Goal: Book appointment/travel/reservation

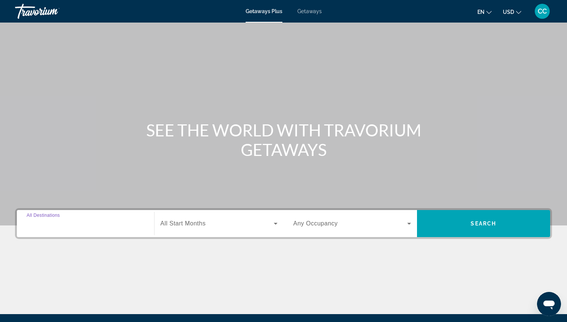
click at [99, 221] on input "Destination All Destinations" at bounding box center [86, 223] width 118 height 9
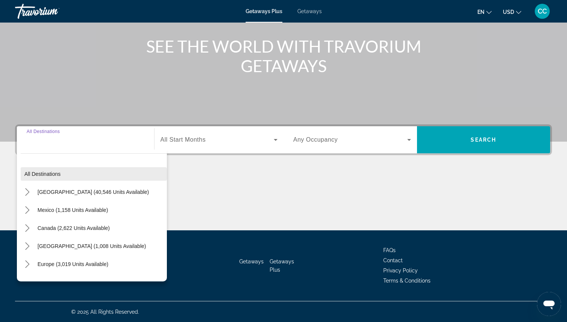
scroll to position [84, 0]
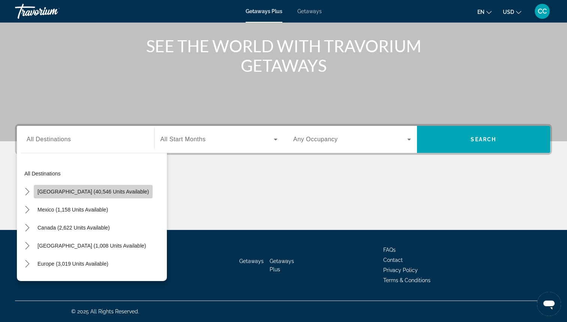
click at [102, 194] on span "[GEOGRAPHIC_DATA] (40,546 units available)" at bounding box center [93, 191] width 111 height 6
type input "**********"
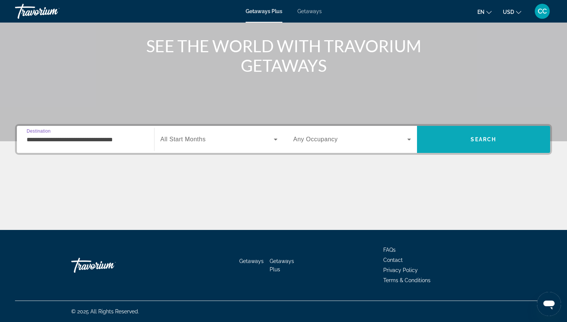
click at [478, 135] on span "Search" at bounding box center [484, 139] width 134 height 18
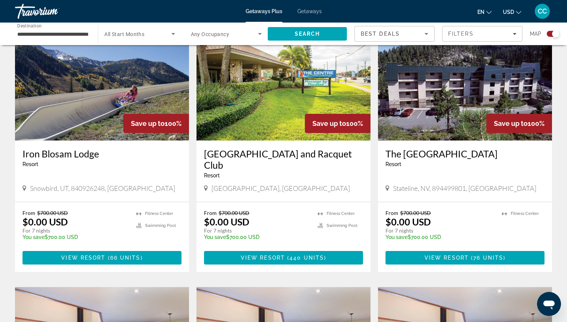
scroll to position [286, 0]
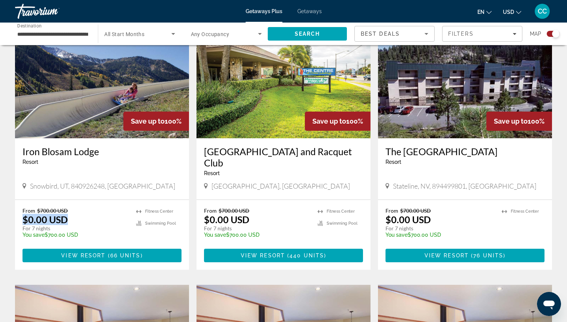
drag, startPoint x: 75, startPoint y: 219, endPoint x: 21, endPoint y: 220, distance: 54.1
click at [21, 220] on div "From $700.00 USD $0.00 USD For 7 nights You save $700.00 USD temp 2 [GEOGRAPHIC…" at bounding box center [102, 235] width 174 height 70
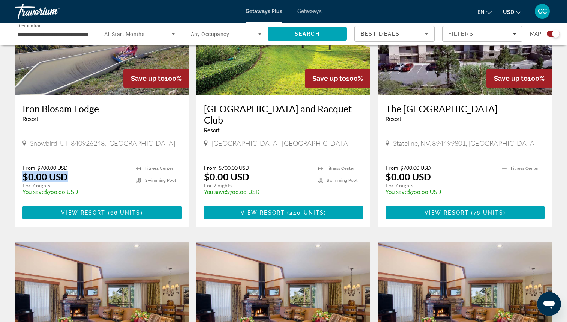
scroll to position [332, 0]
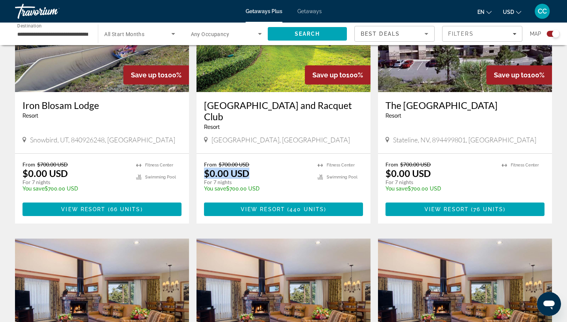
drag, startPoint x: 258, startPoint y: 173, endPoint x: 202, endPoint y: 175, distance: 56.3
click at [202, 175] on div "From $700.00 USD $0.00 USD For 7 nights You save $700.00 USD temp 3 [GEOGRAPHIC…" at bounding box center [284, 188] width 174 height 70
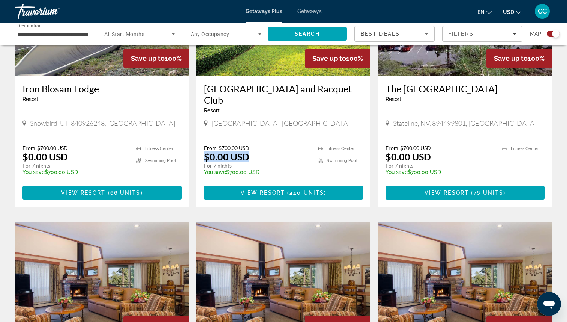
scroll to position [349, 0]
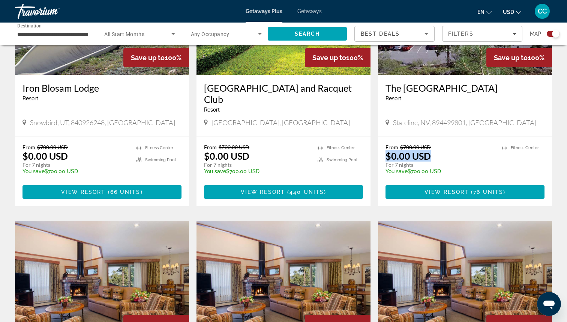
drag, startPoint x: 435, startPoint y: 155, endPoint x: 380, endPoint y: 156, distance: 54.4
click at [380, 156] on div "From $700.00 USD $0.00 USD For 7 nights You save $700.00 USD temp 1 [GEOGRAPHIC…" at bounding box center [465, 171] width 174 height 70
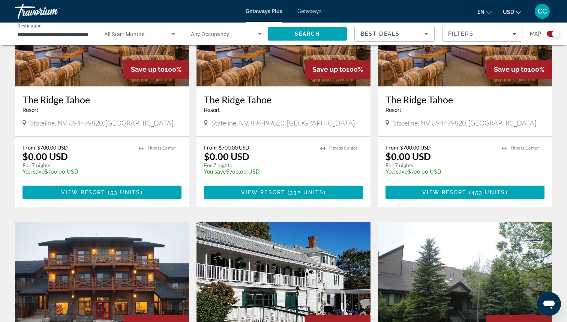
scroll to position [591, 0]
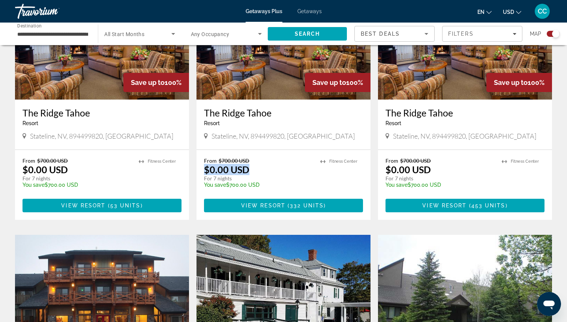
drag, startPoint x: 256, startPoint y: 170, endPoint x: 207, endPoint y: 168, distance: 49.2
click at [207, 168] on div "From $700.00 USD $0.00 USD For 7 nights You save $700.00 USD temp" at bounding box center [258, 175] width 109 height 36
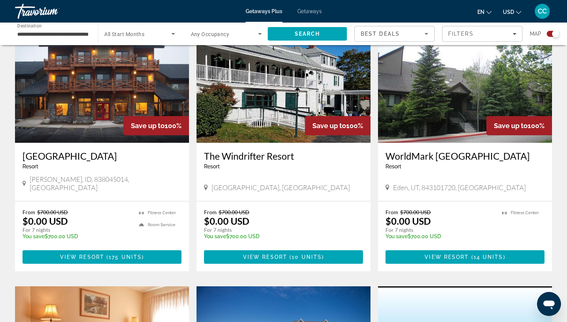
scroll to position [809, 0]
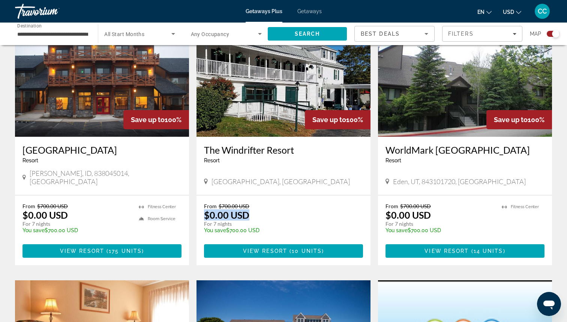
drag, startPoint x: 253, startPoint y: 211, endPoint x: 200, endPoint y: 209, distance: 53.3
click at [200, 209] on div "From $700.00 USD $0.00 USD For 7 nights You save $700.00 USD temp 3 View Resort…" at bounding box center [284, 230] width 174 height 70
drag, startPoint x: 77, startPoint y: 206, endPoint x: 17, endPoint y: 206, distance: 60.0
click at [17, 206] on div "From $700.00 USD $0.00 USD For 7 nights You save $700.00 USD temp 3 [GEOGRAPHIC…" at bounding box center [102, 230] width 174 height 70
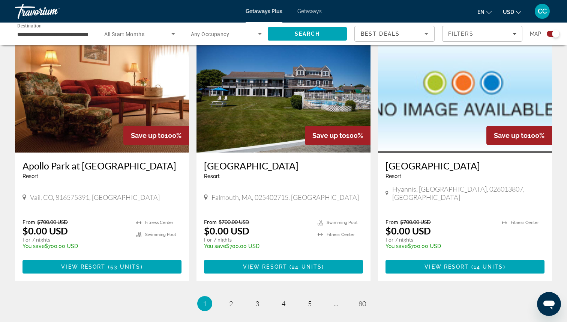
scroll to position [1064, 0]
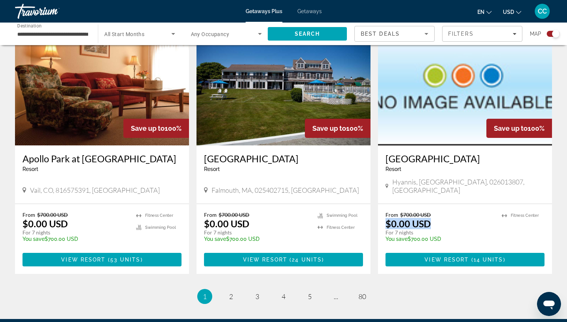
drag, startPoint x: 433, startPoint y: 207, endPoint x: 385, endPoint y: 207, distance: 48.0
click at [385, 207] on div "From $700.00 USD $0.00 USD For 7 nights You save $700.00 USD temp 4 [GEOGRAPHIC…" at bounding box center [465, 239] width 174 height 70
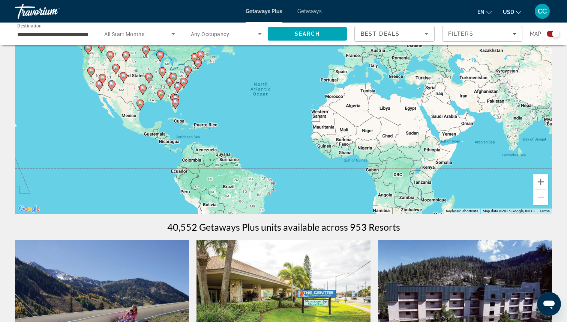
scroll to position [0, 0]
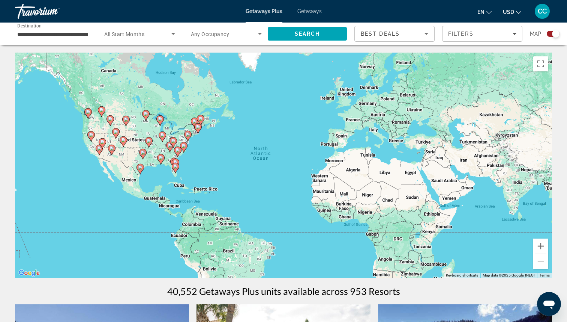
click at [256, 32] on icon "Search widget" at bounding box center [260, 33] width 9 height 9
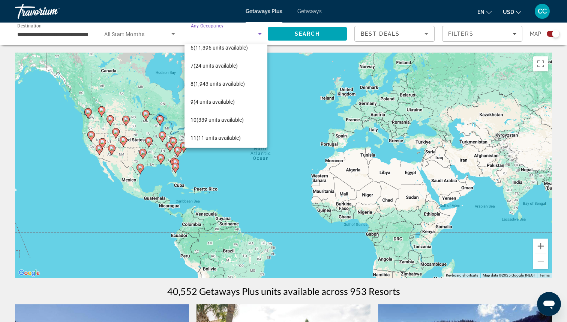
scroll to position [99, 0]
click at [210, 120] on span "10 (339 units available)" at bounding box center [217, 118] width 53 height 9
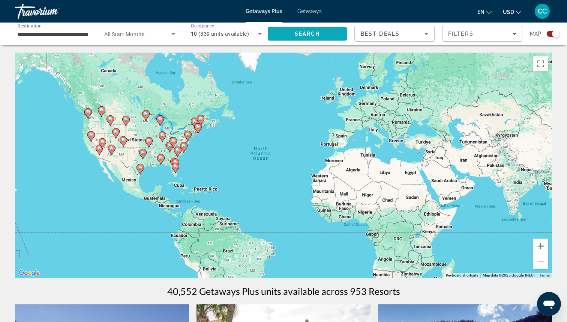
click at [305, 33] on span "Search" at bounding box center [308, 34] width 26 height 6
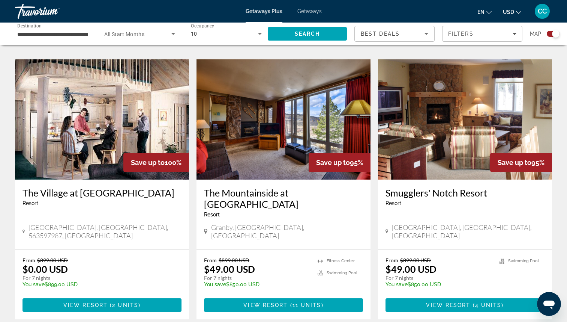
scroll to position [791, 0]
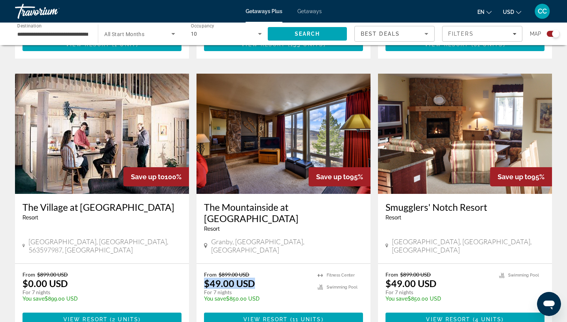
drag, startPoint x: 261, startPoint y: 225, endPoint x: 198, endPoint y: 221, distance: 63.2
click at [198, 263] on div "From $899.00 USD $49.00 USD For 7 nights You save $850.00 USD temp 4.2 [GEOGRAP…" at bounding box center [284, 298] width 174 height 70
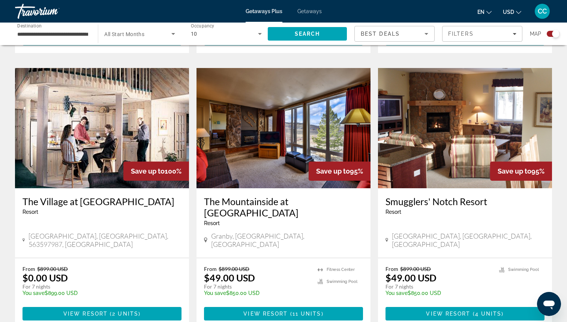
click at [70, 265] on div "From $899.00 USD $0.00 USD For 7 nights You save $899.00 USD temp" at bounding box center [99, 283] width 152 height 36
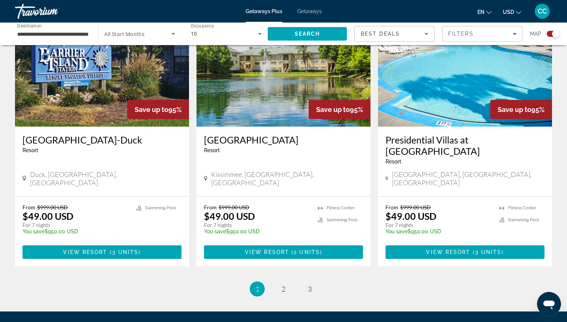
scroll to position [1148, 0]
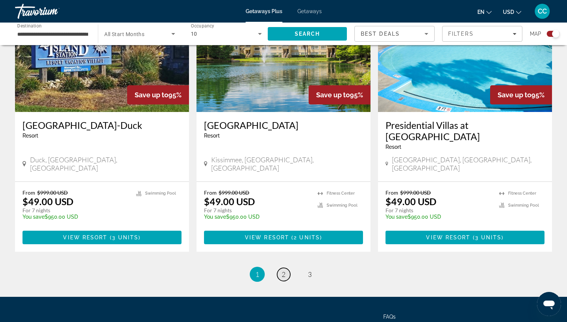
click at [284, 270] on span "2" at bounding box center [284, 274] width 4 height 8
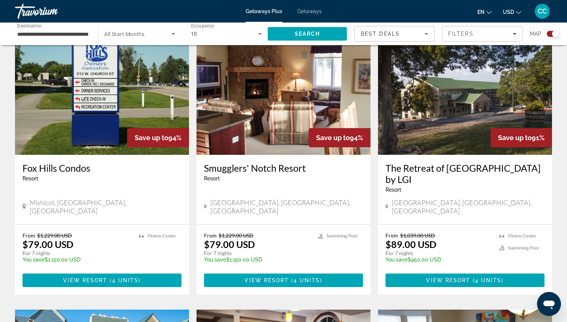
scroll to position [264, 0]
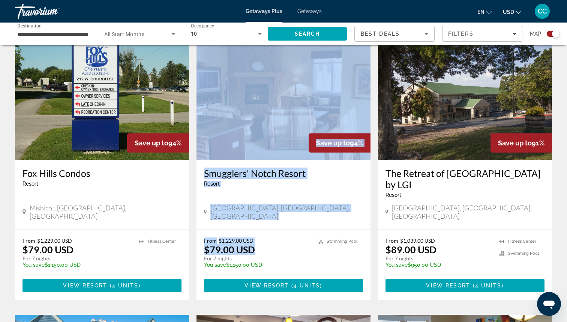
drag, startPoint x: 256, startPoint y: 231, endPoint x: 190, endPoint y: 229, distance: 66.1
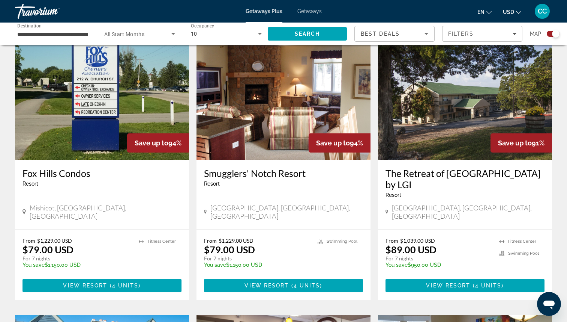
click at [293, 237] on div "From $1,229.00 USD $79.00 USD For 7 nights You save $1,150.00 USD temp" at bounding box center [257, 255] width 106 height 36
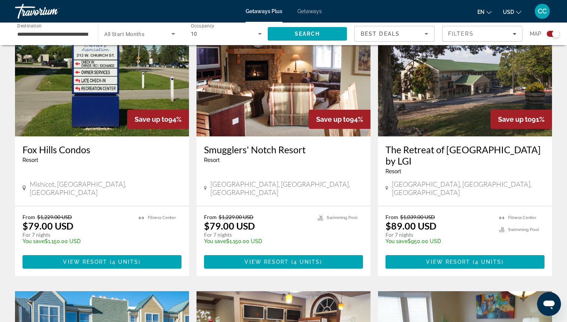
scroll to position [293, 0]
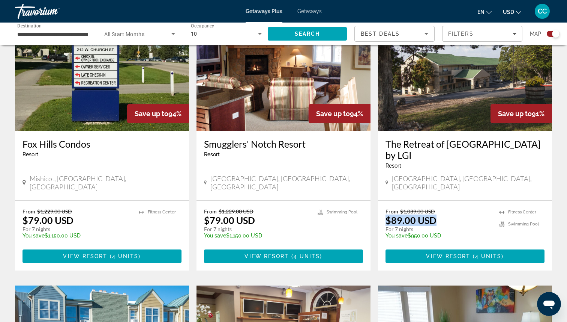
drag, startPoint x: 436, startPoint y: 201, endPoint x: 385, endPoint y: 201, distance: 51.0
click at [385, 201] on div "From $1,039.00 USD $89.00 USD For 7 nights You save $950.00 USD temp 3.1 [GEOGR…" at bounding box center [465, 235] width 174 height 70
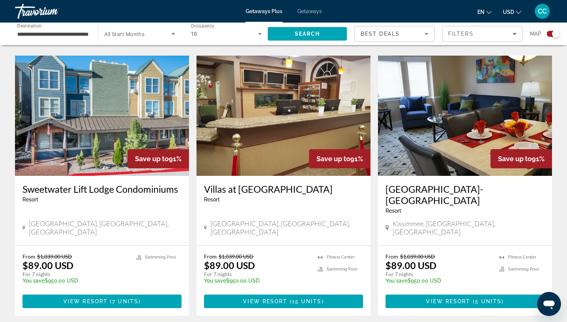
scroll to position [527, 0]
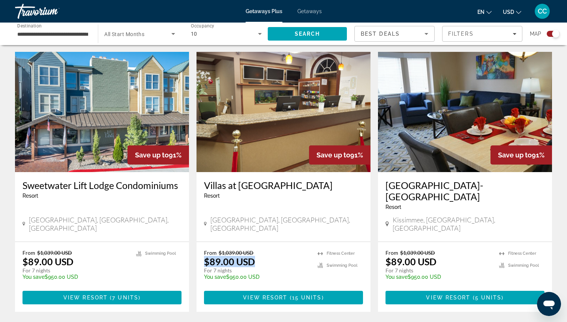
drag, startPoint x: 259, startPoint y: 222, endPoint x: 202, endPoint y: 222, distance: 57.4
click at [202, 242] on div "From $1,039.00 USD $89.00 USD For 7 nights You save $950.00 USD temp 3.7 [GEOGR…" at bounding box center [284, 277] width 174 height 70
